Goal: Information Seeking & Learning: Learn about a topic

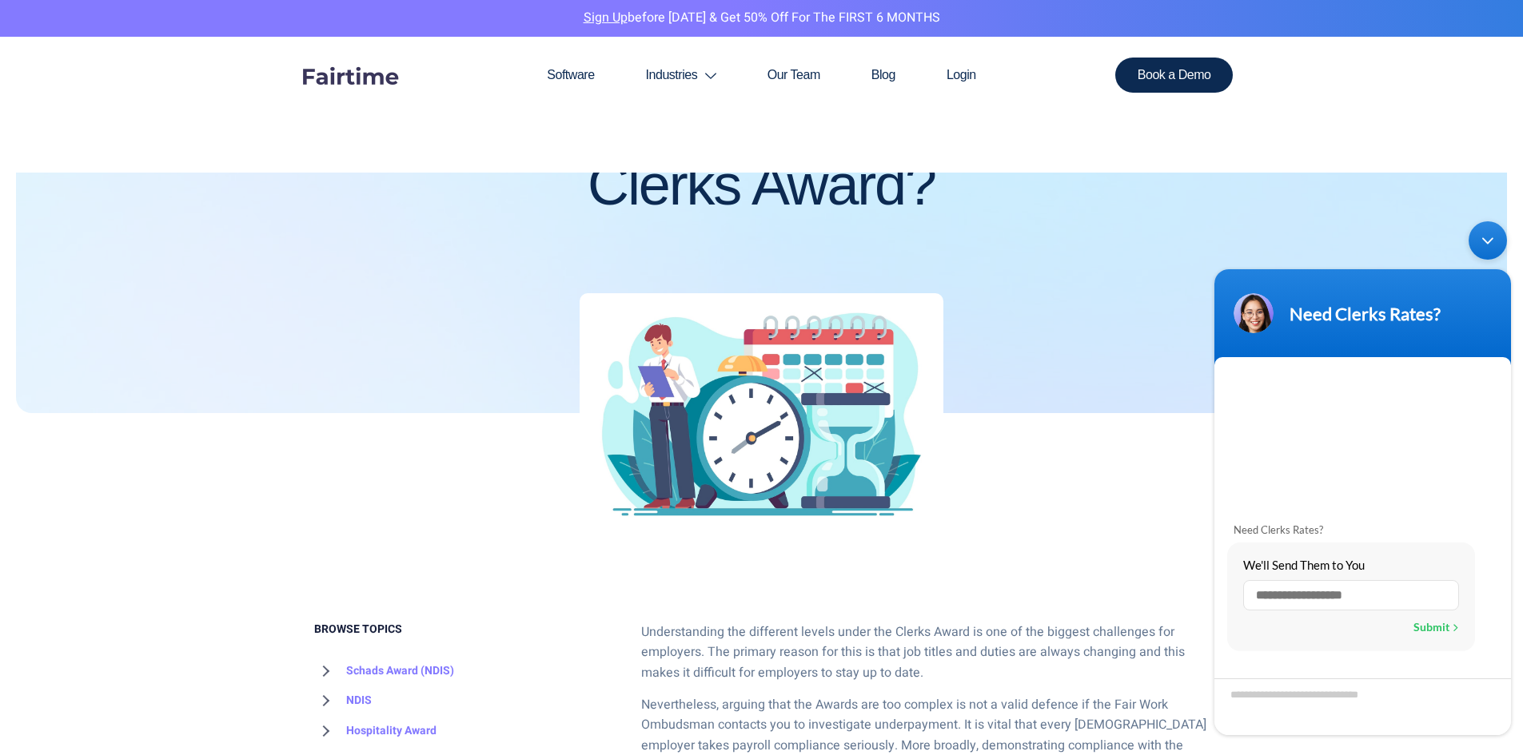
scroll to position [240, 0]
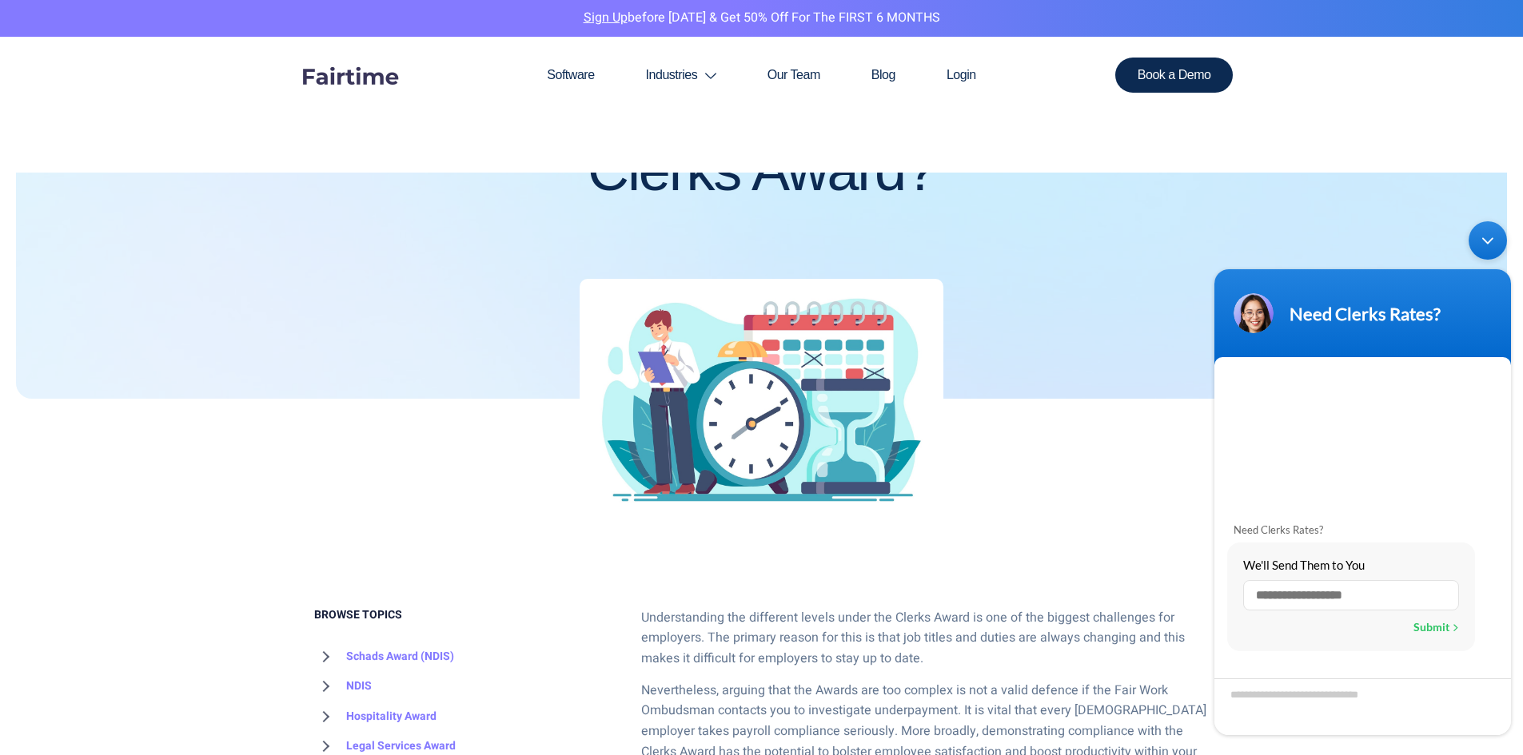
click at [1493, 237] on div "Minimize live chat window" at bounding box center [1487, 240] width 38 height 38
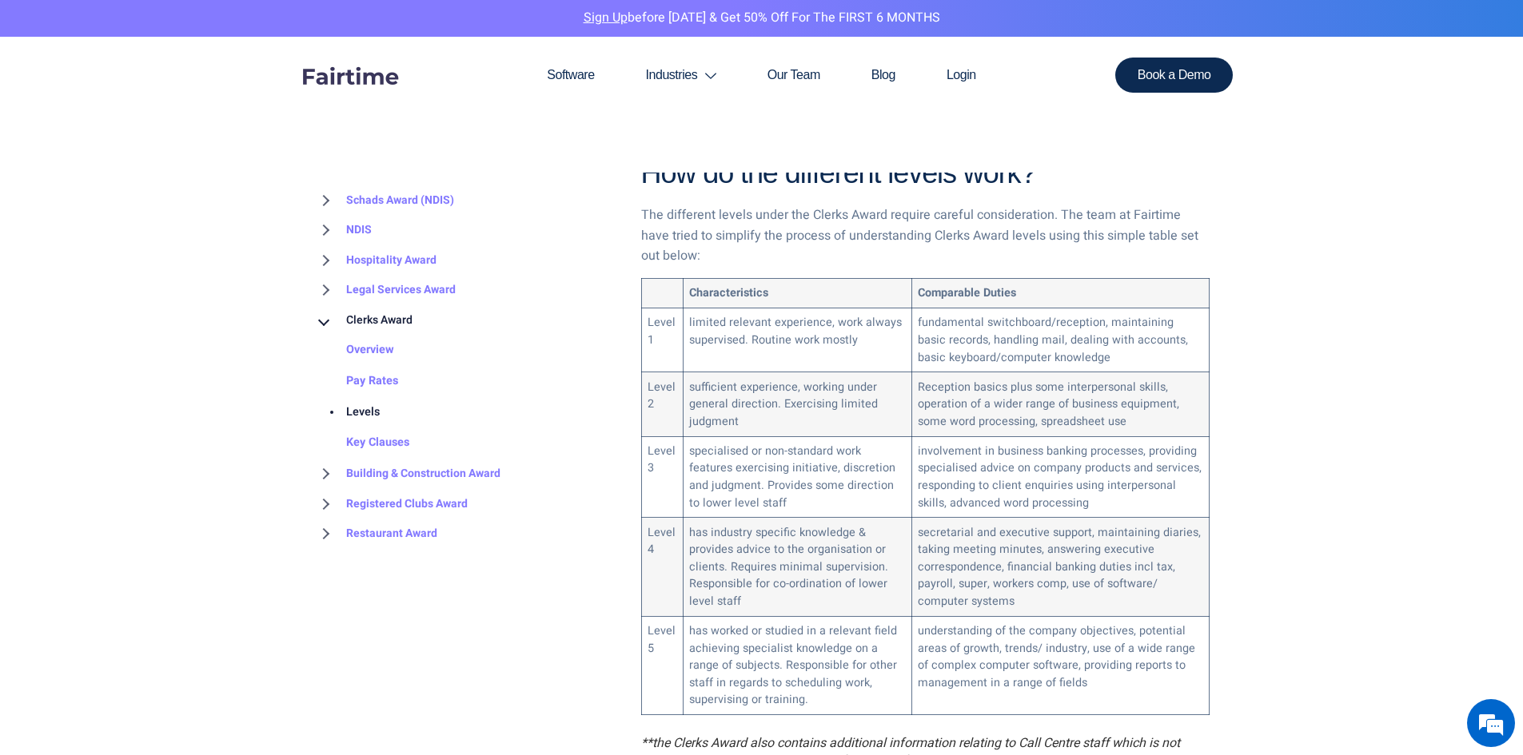
scroll to position [1, 0]
click at [365, 378] on link "Pay Rates" at bounding box center [356, 381] width 84 height 31
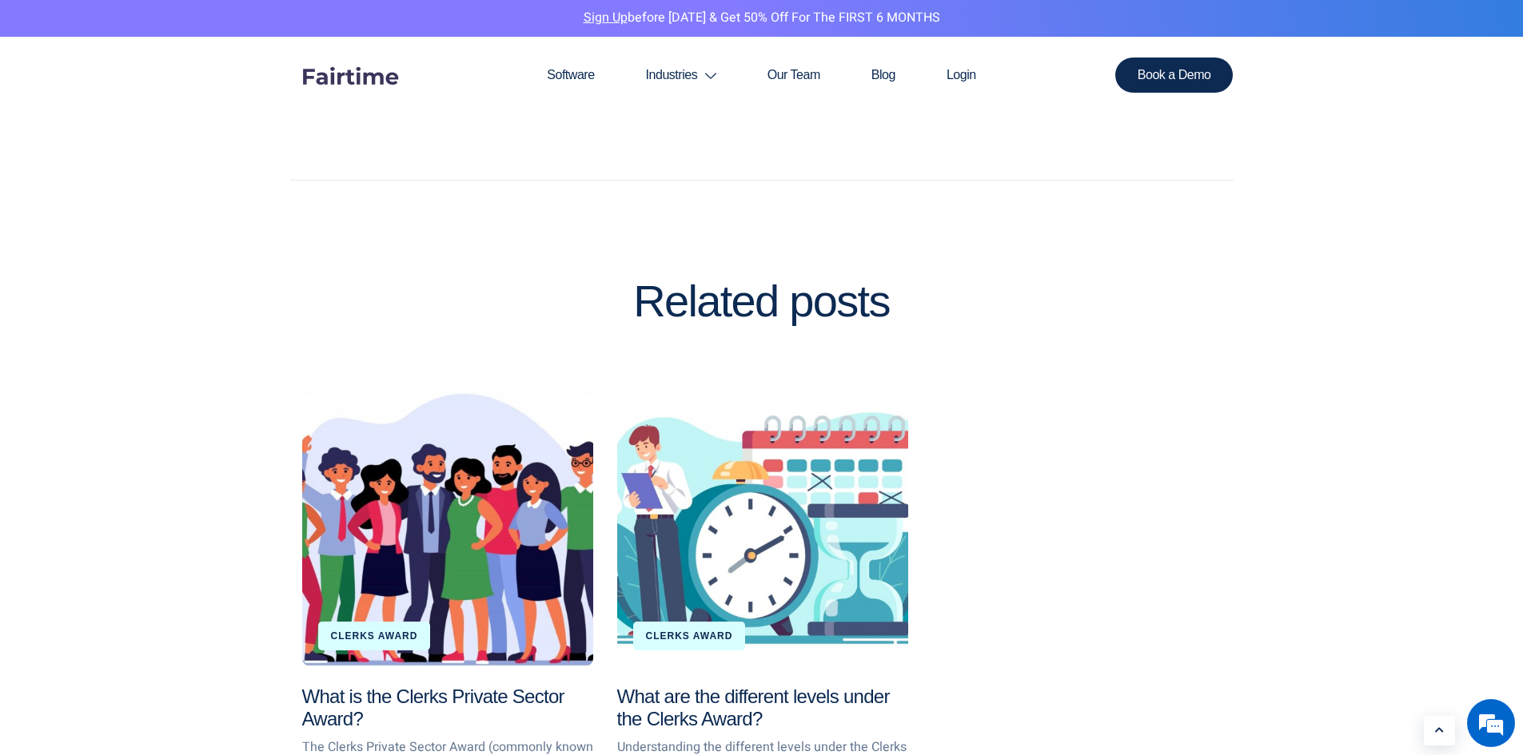
scroll to position [2958, 0]
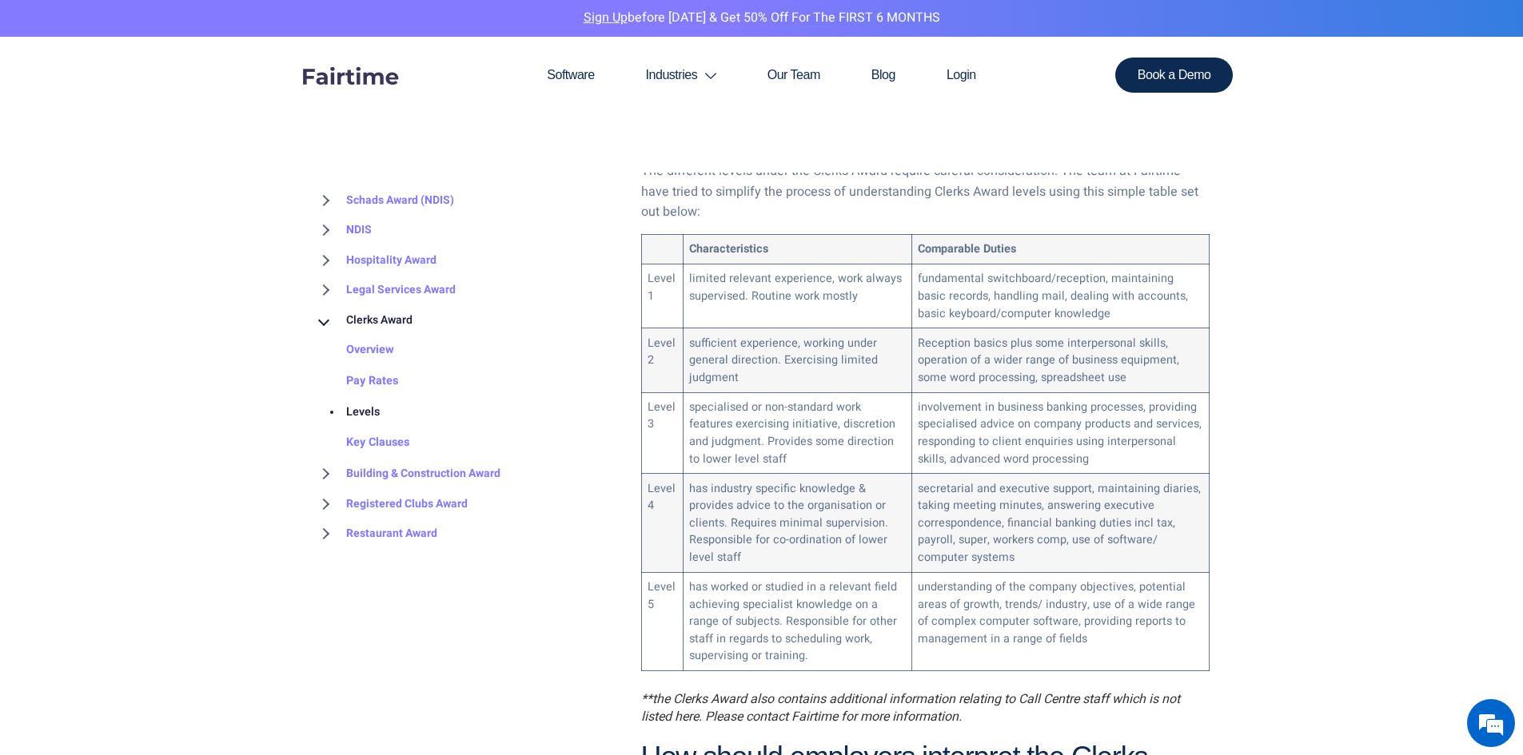
scroll to position [879, 0]
